Goal: Navigation & Orientation: Find specific page/section

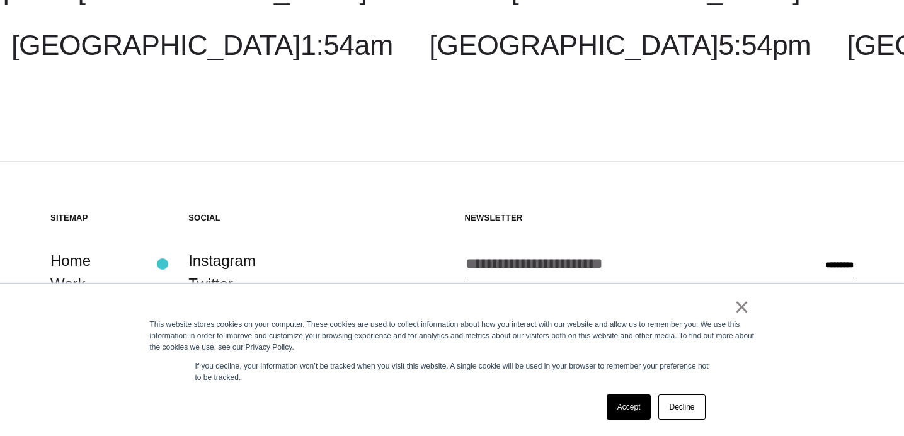
scroll to position [343, 0]
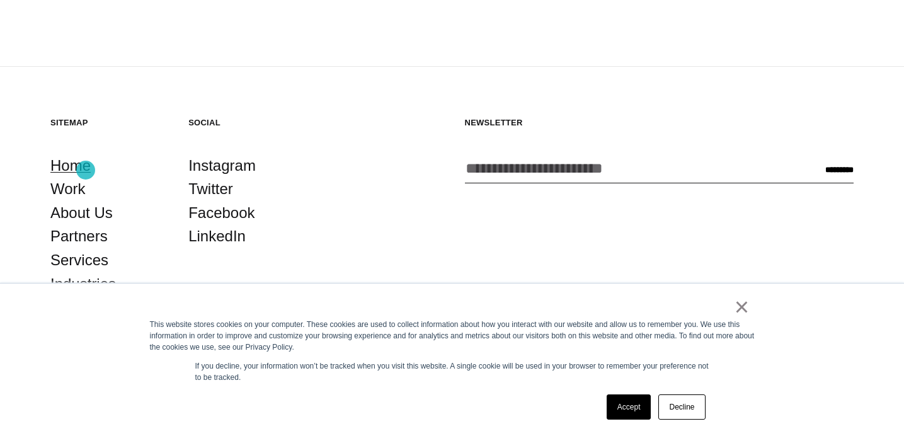
click at [86, 170] on link "Home" at bounding box center [70, 166] width 40 height 24
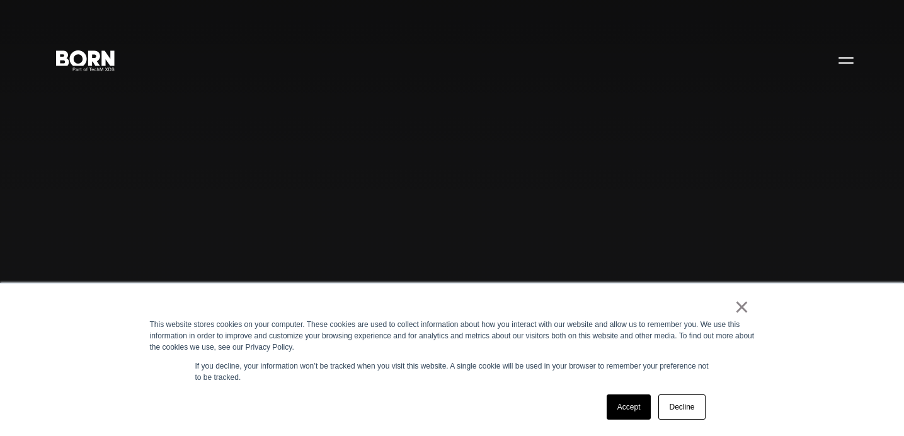
scroll to position [7, 0]
click at [741, 313] on link "×" at bounding box center [742, 306] width 15 height 11
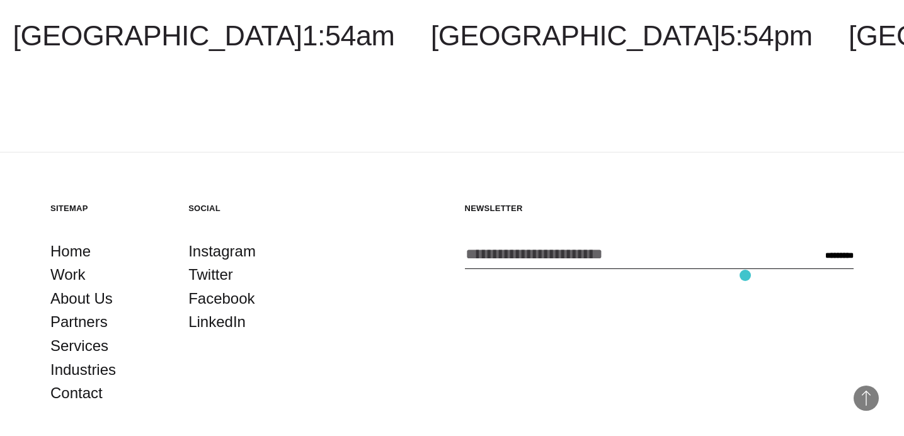
scroll to position [3162, 0]
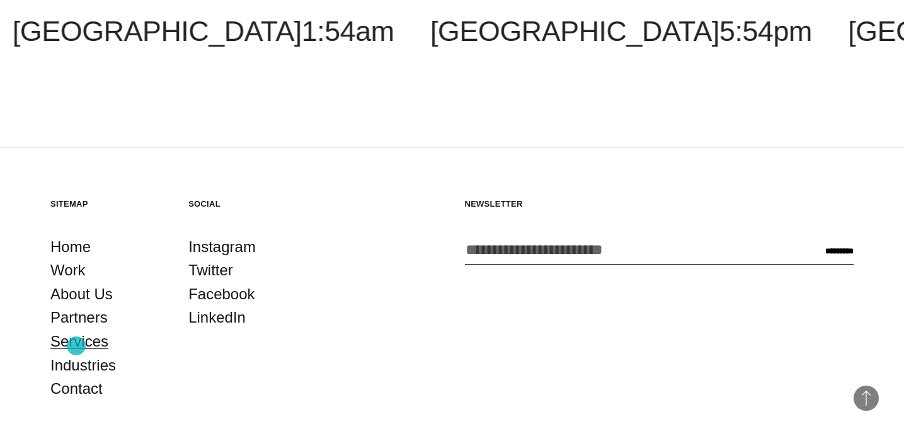
click at [76, 346] on link "Services" at bounding box center [79, 342] width 58 height 24
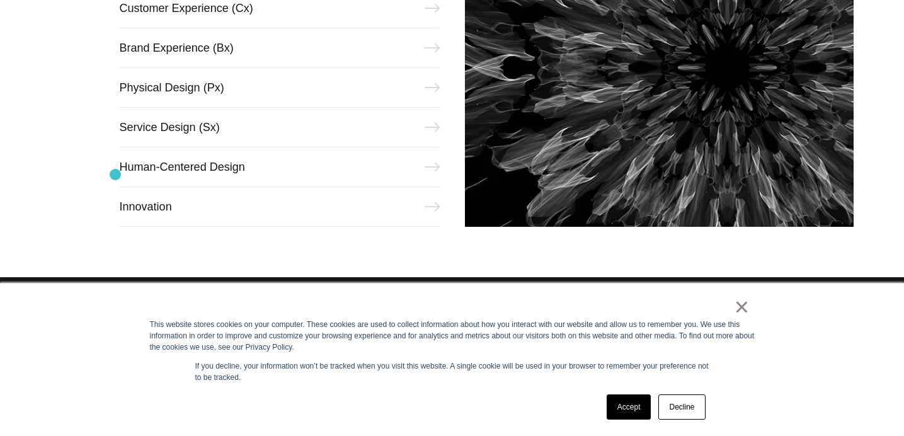
scroll to position [670, 0]
